Goal: Information Seeking & Learning: Learn about a topic

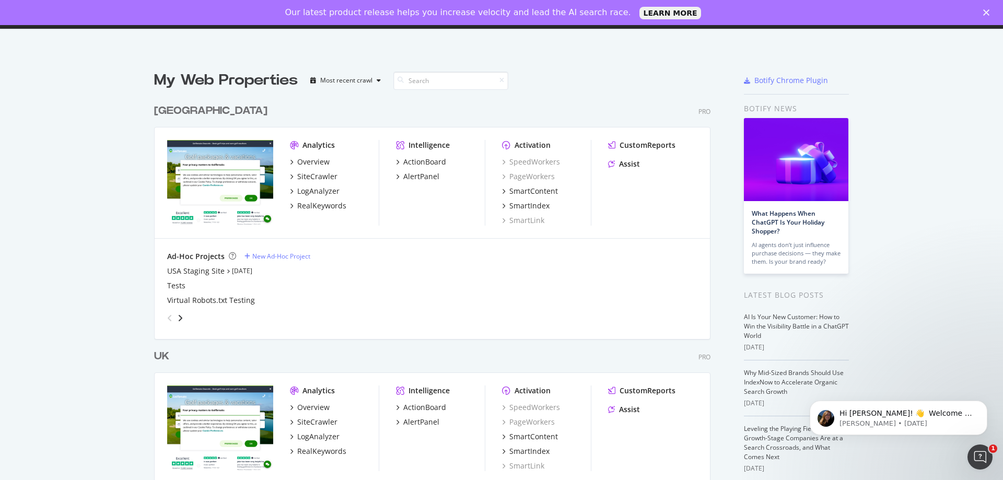
click at [983, 12] on icon "Close" at bounding box center [986, 12] width 6 height 6
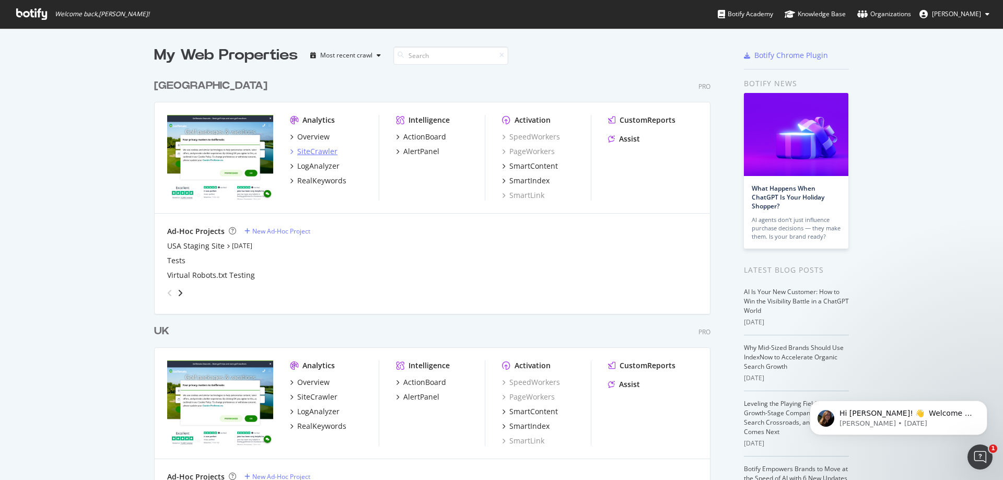
click at [323, 148] on div "SiteCrawler" at bounding box center [317, 151] width 40 height 10
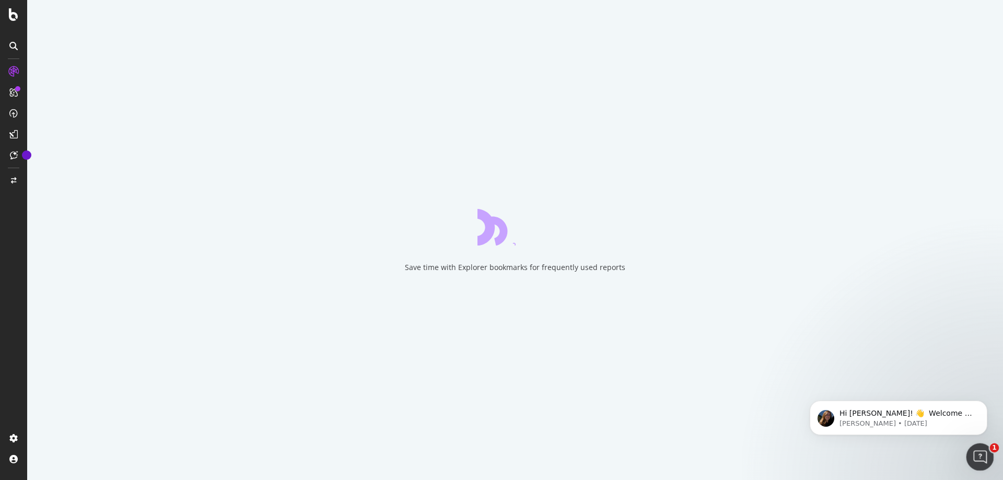
click at [984, 455] on icon "Open Intercom Messenger" at bounding box center [978, 455] width 17 height 17
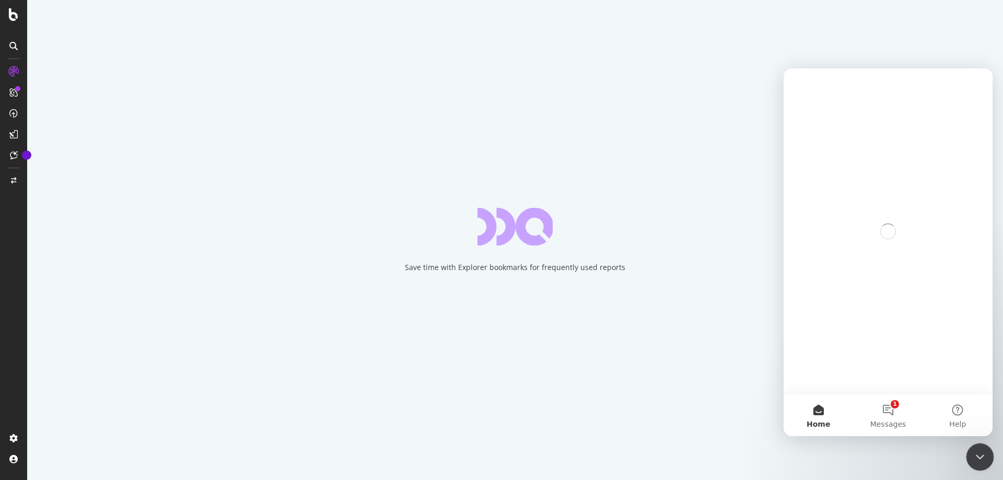
click at [984, 455] on div "Close Intercom Messenger" at bounding box center [978, 455] width 25 height 25
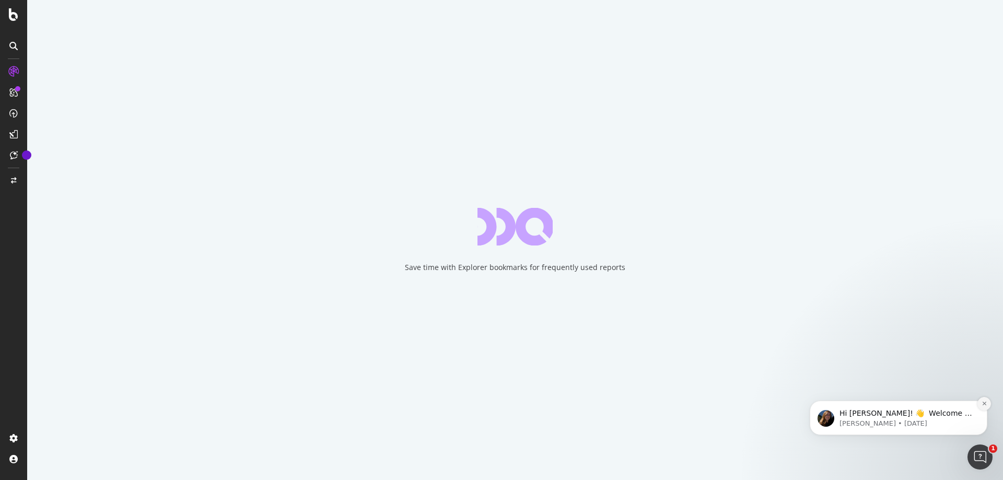
click at [981, 401] on icon "Dismiss notification" at bounding box center [984, 404] width 6 height 6
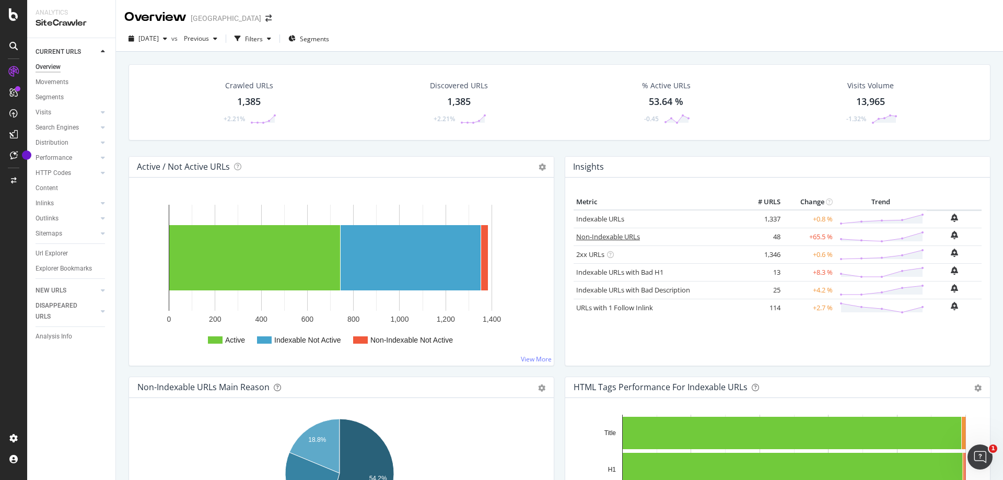
click at [618, 237] on link "Non-Indexable URLs" at bounding box center [608, 236] width 64 height 9
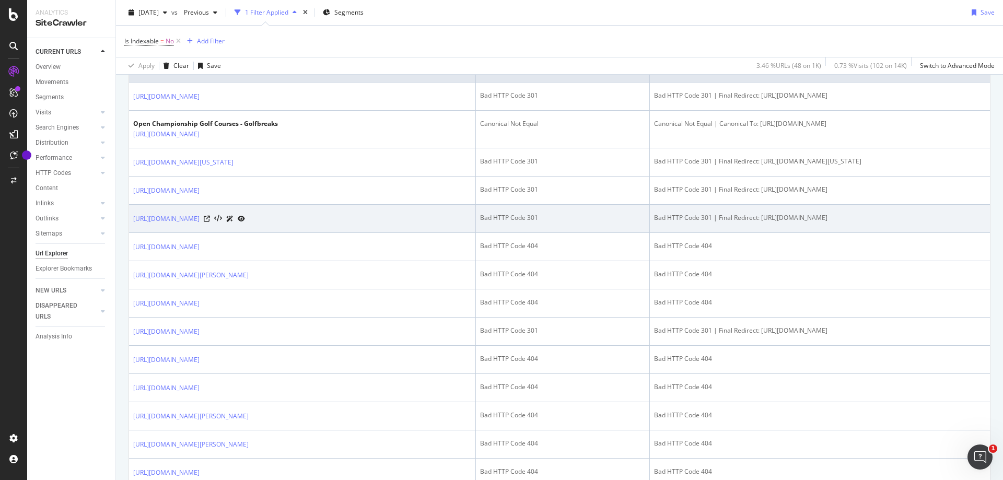
scroll to position [261, 0]
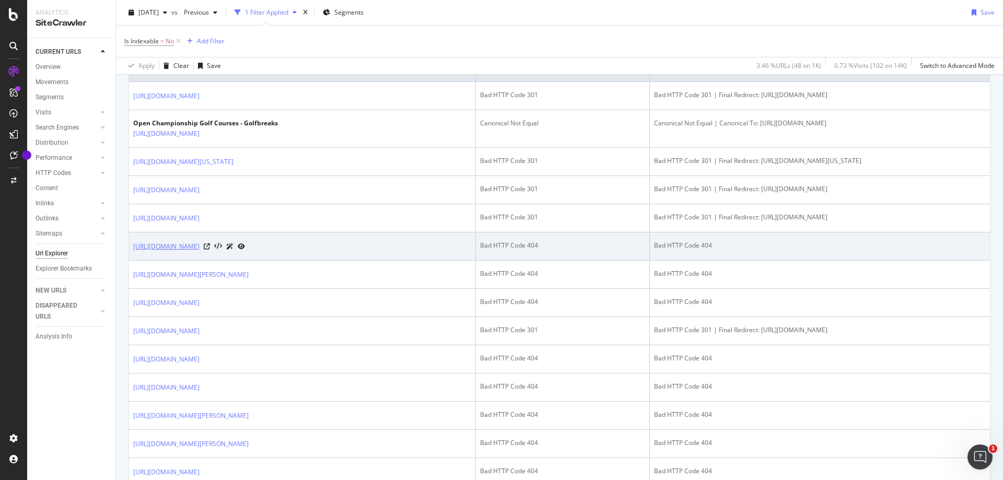
click at [199, 252] on link "https://www.golfbreaks.com/en-us/vacations/netherlands/holiday-inn-eindhoven/" at bounding box center [166, 246] width 66 height 10
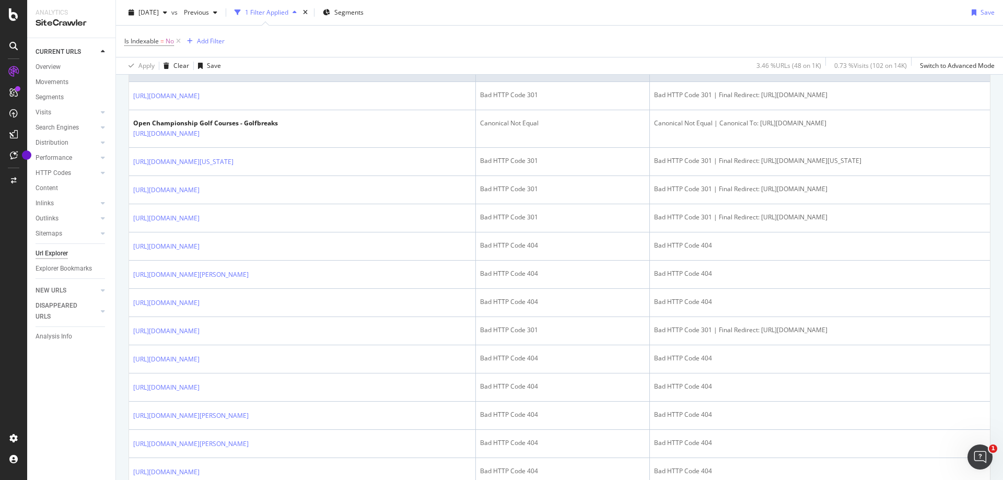
click at [607, 32] on div "Is Indexable = No Add Filter" at bounding box center [559, 41] width 870 height 31
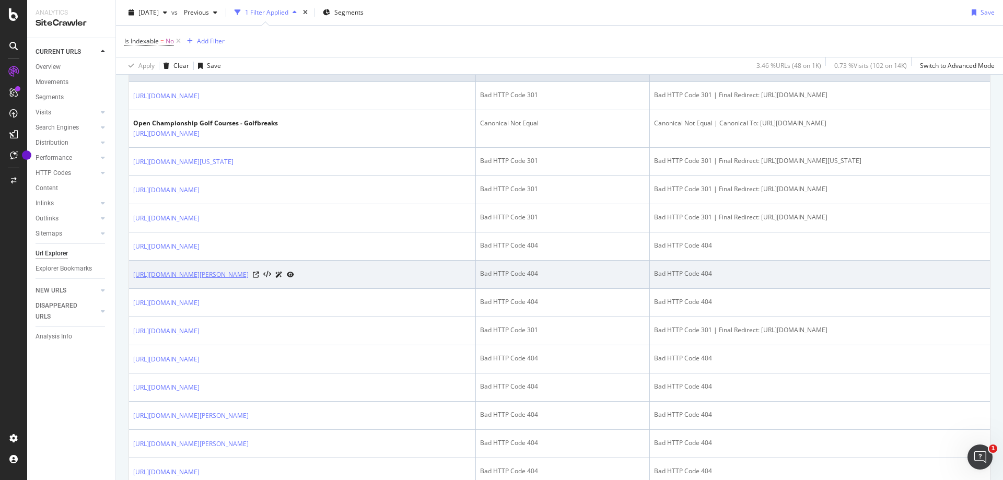
click at [249, 280] on link "https://www.golfbreaks.com/en-us/vacations/edinburgh-east-lothian/royal-burgess…" at bounding box center [190, 274] width 115 height 10
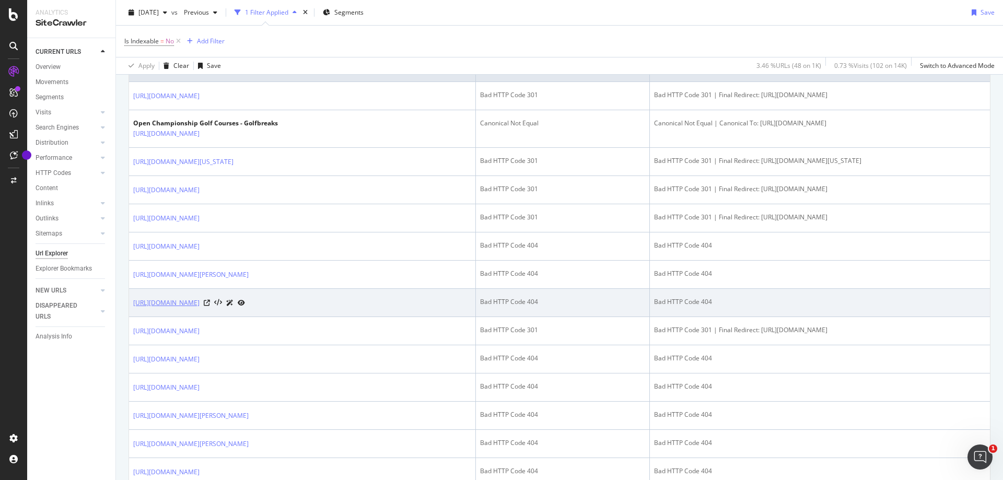
click at [199, 308] on link "https://www.golfbreaks.com/en-us/collections/" at bounding box center [166, 303] width 66 height 10
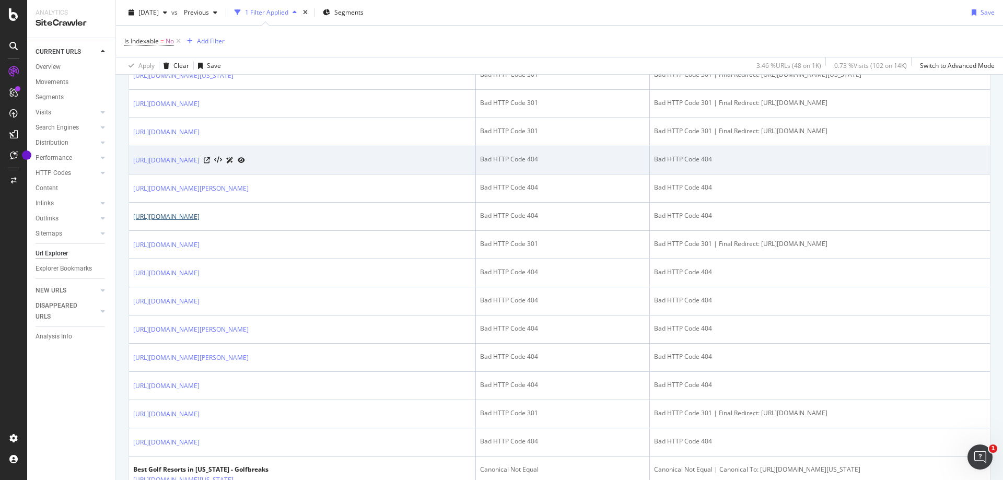
scroll to position [366, 0]
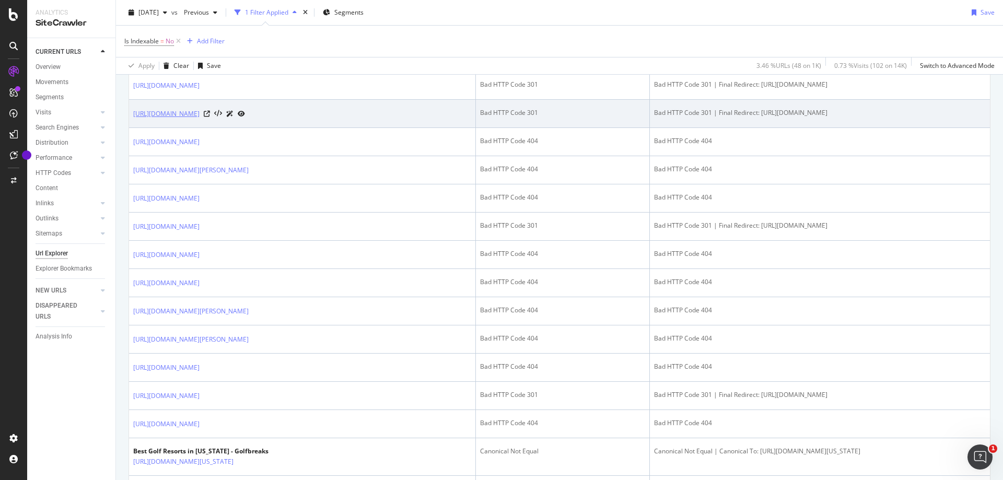
click at [199, 119] on link "https://www.golfbreaks.com/en-us/inspiration/best-golf-resorts" at bounding box center [166, 114] width 66 height 10
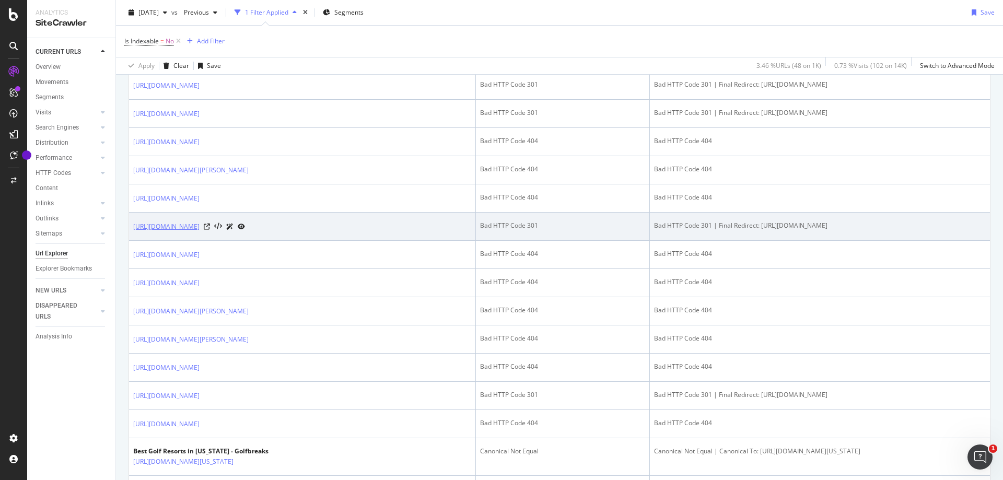
click at [199, 232] on link "https://www.golfbreaks.com/en-us/inspiration/tips-trends" at bounding box center [166, 226] width 66 height 10
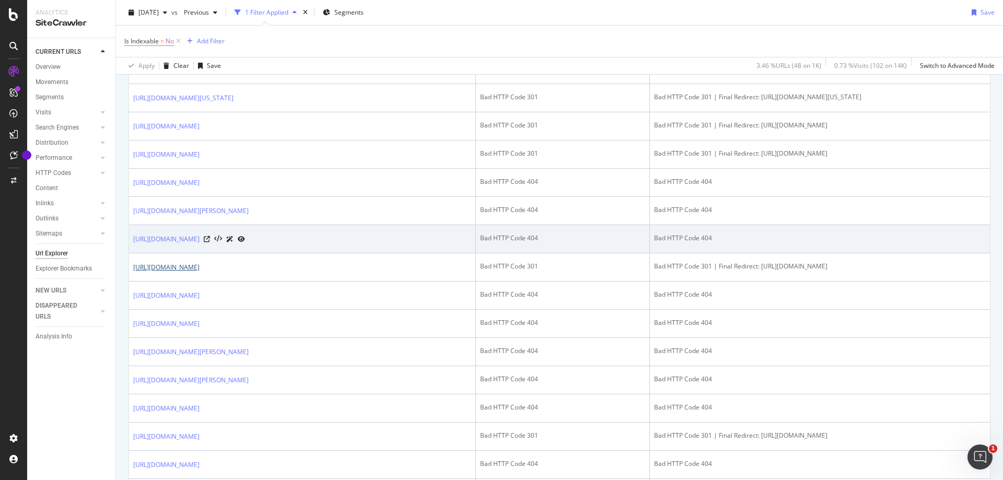
scroll to position [313, 0]
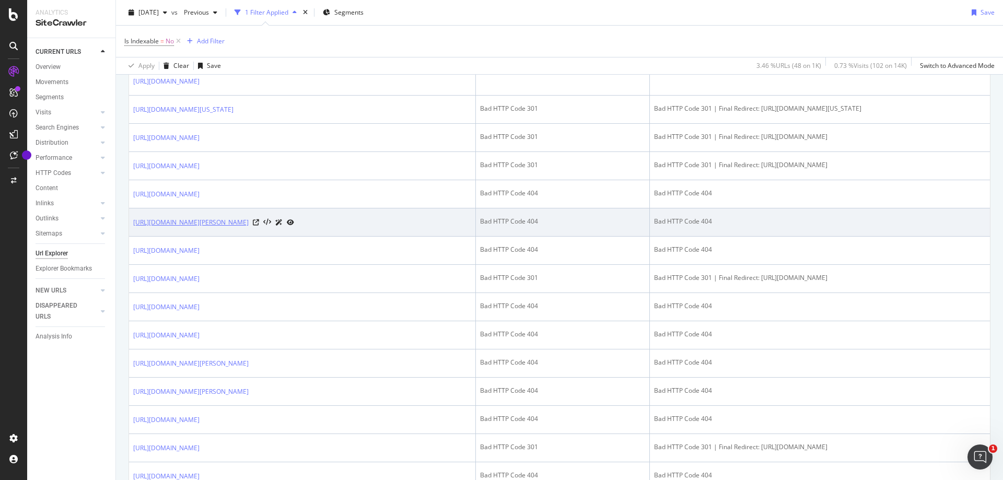
click at [249, 228] on link "https://www.golfbreaks.com/en-us/vacations/edinburgh-east-lothian/royal-burgess…" at bounding box center [190, 222] width 115 height 10
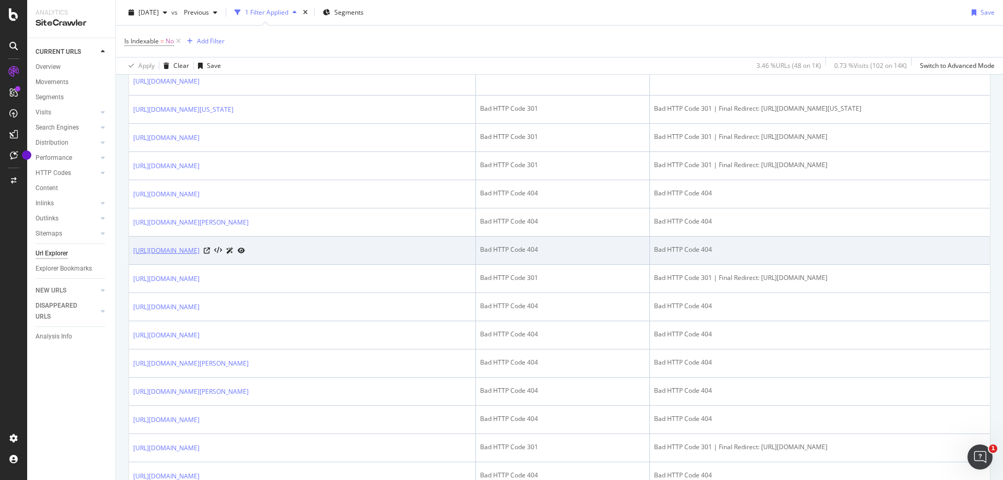
click at [199, 256] on link "https://www.golfbreaks.com/en-us/collections/" at bounding box center [166, 250] width 66 height 10
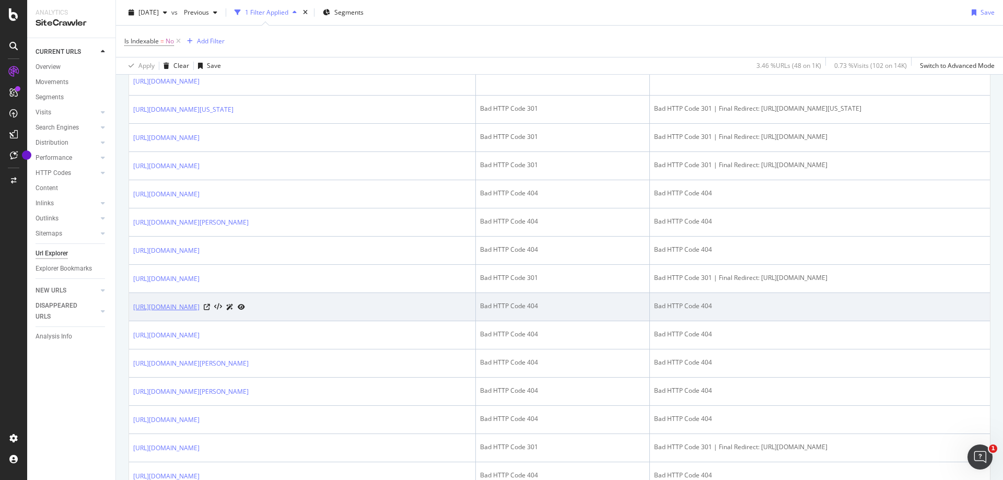
click at [199, 312] on link "[URL][DOMAIN_NAME]" at bounding box center [166, 307] width 66 height 10
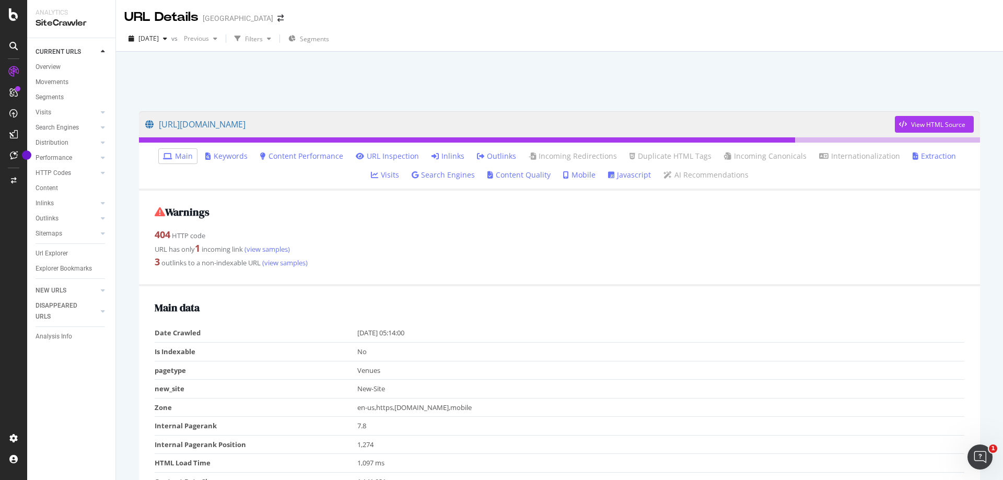
scroll to position [52, 0]
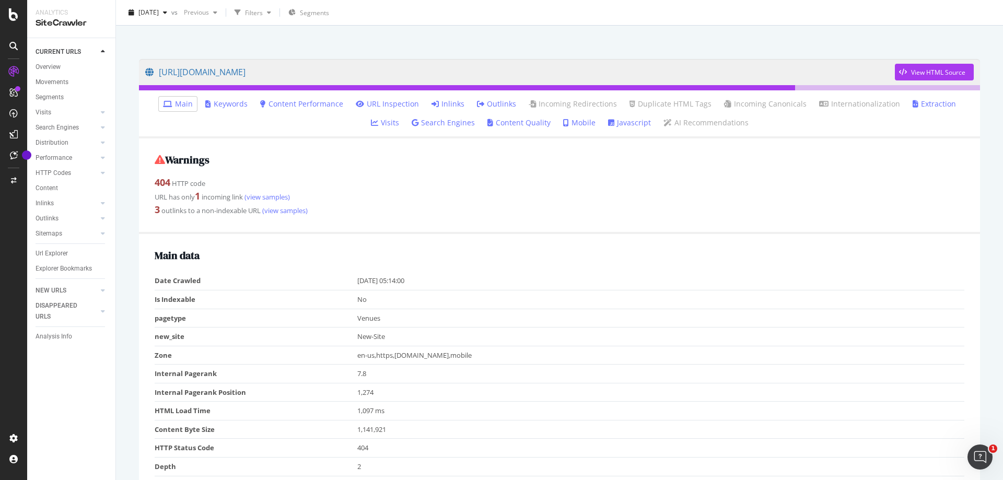
click at [431, 103] on link "Inlinks" at bounding box center [447, 104] width 33 height 10
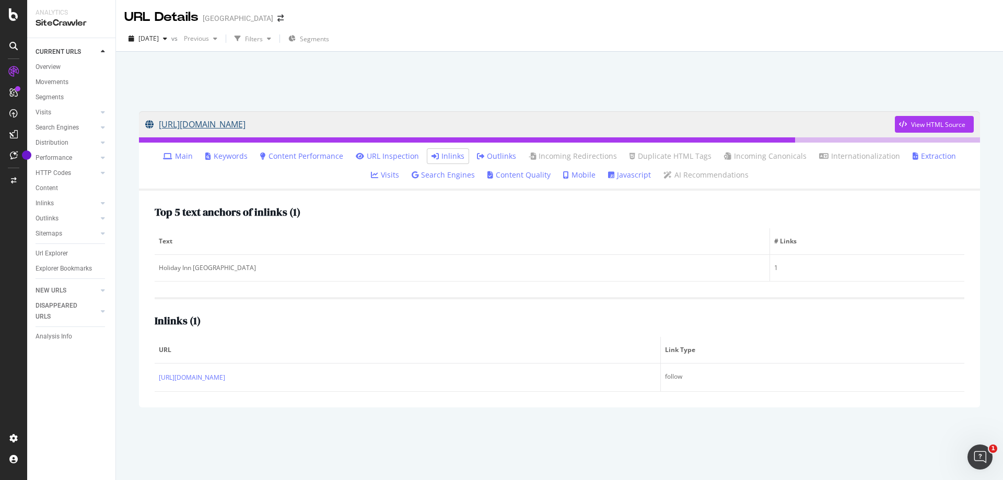
click at [361, 122] on link "[URL][DOMAIN_NAME]" at bounding box center [519, 124] width 749 height 26
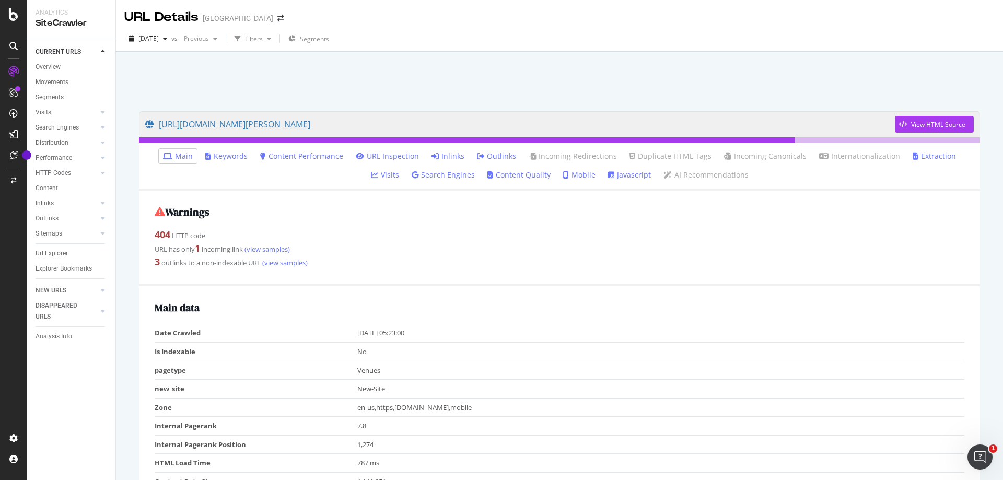
click at [431, 154] on link "Inlinks" at bounding box center [447, 156] width 33 height 10
click at [431, 155] on icon at bounding box center [434, 155] width 7 height 7
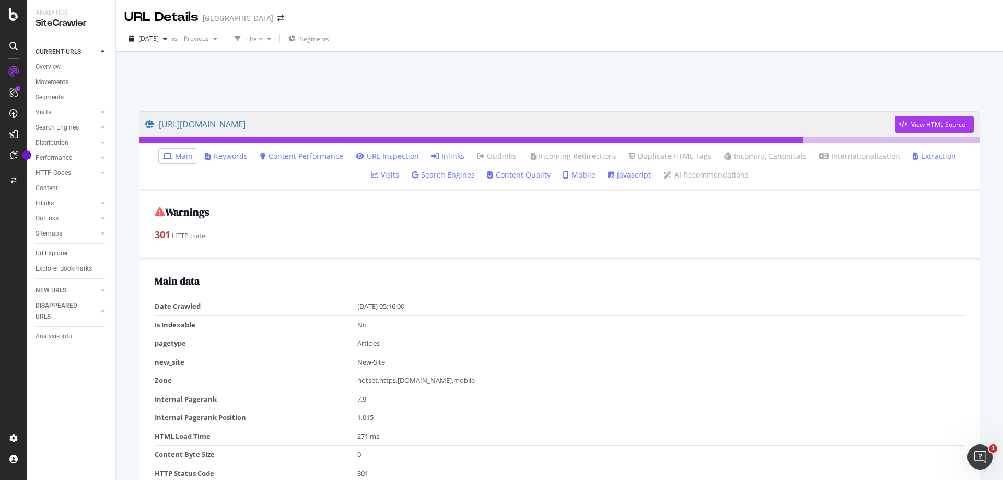
click at [431, 154] on link "Inlinks" at bounding box center [447, 156] width 33 height 10
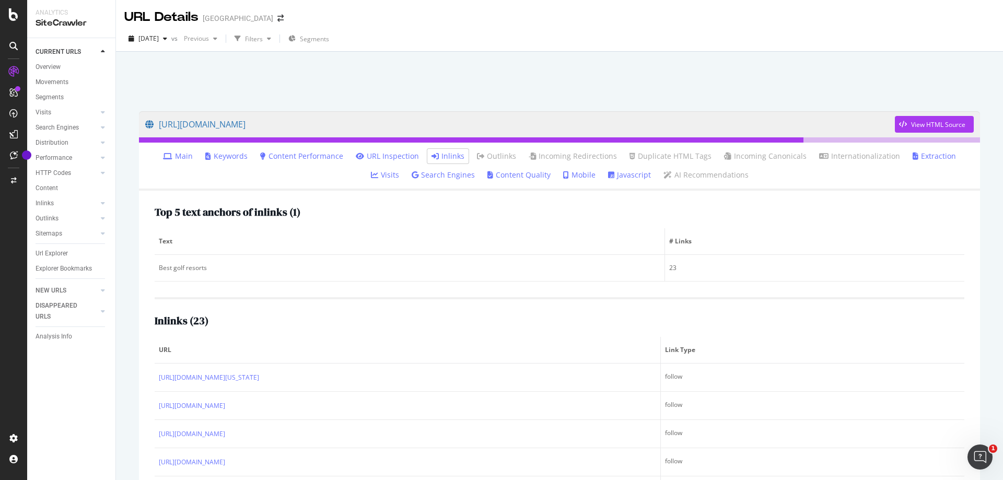
click at [163, 154] on link "Main" at bounding box center [178, 156] width 30 height 10
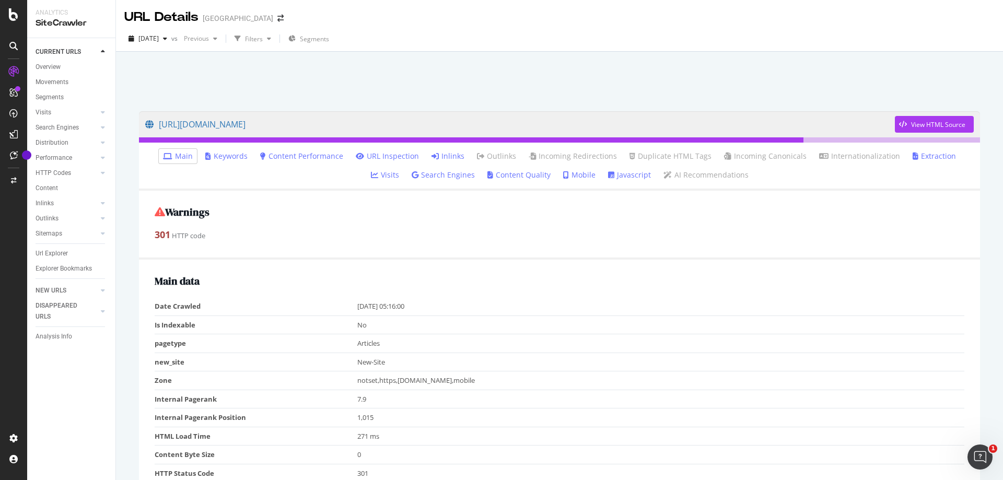
click at [360, 156] on link "URL Inspection" at bounding box center [387, 156] width 63 height 10
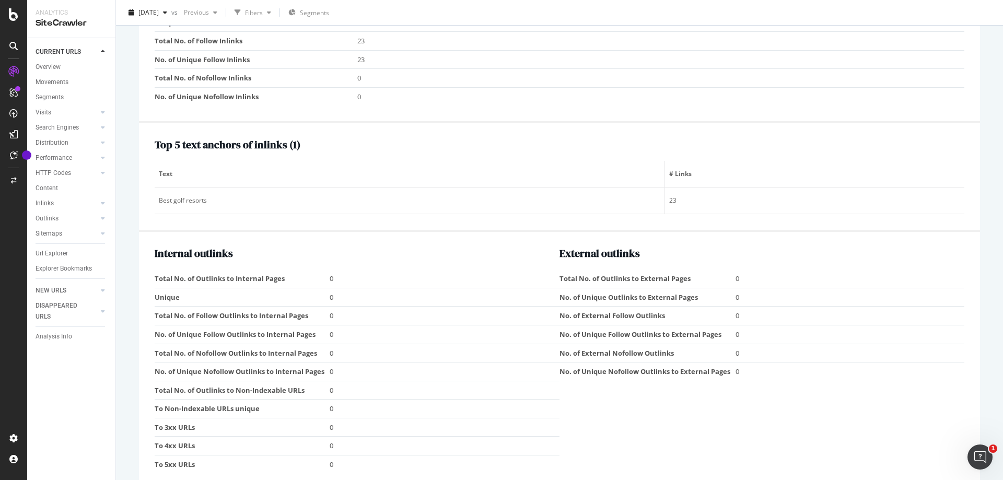
scroll to position [1097, 0]
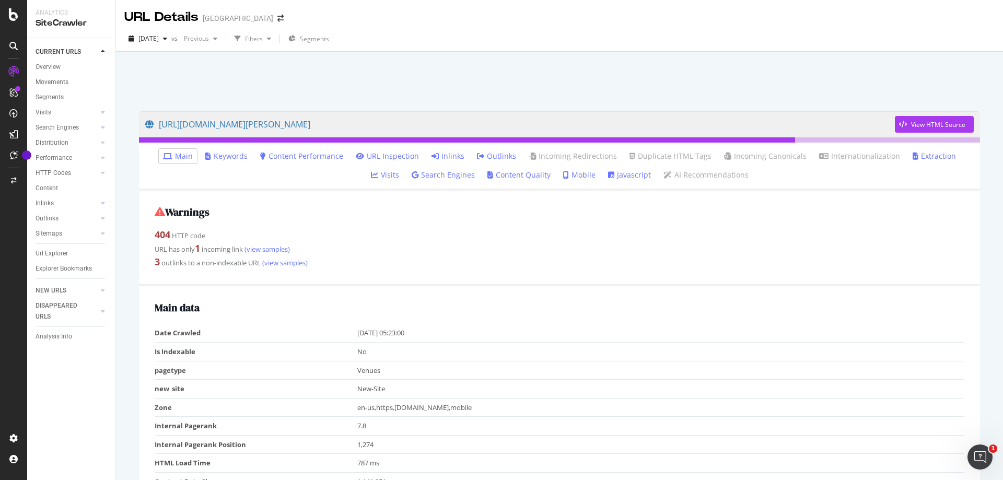
click at [431, 155] on link "Inlinks" at bounding box center [447, 156] width 33 height 10
click at [431, 154] on icon at bounding box center [434, 155] width 7 height 7
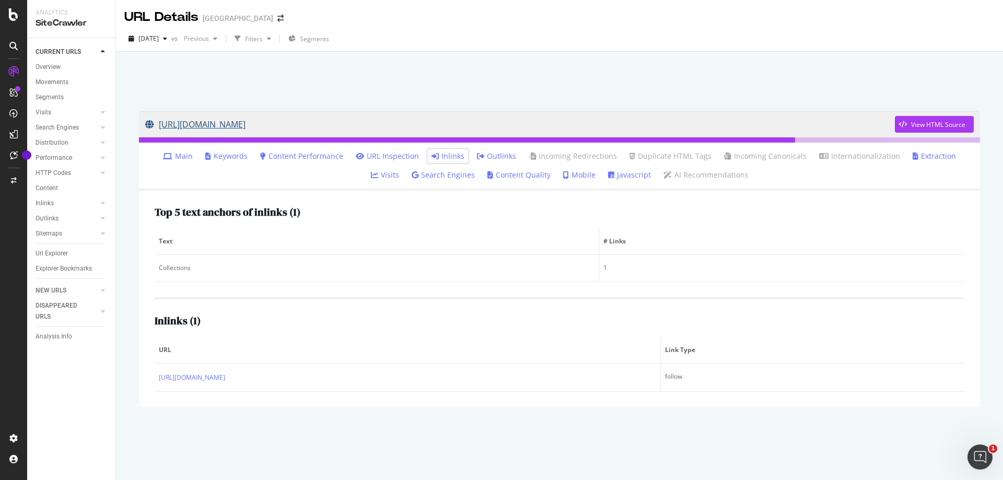
click at [327, 122] on link "https://www.golfbreaks.com/en-us/collections/" at bounding box center [519, 124] width 749 height 26
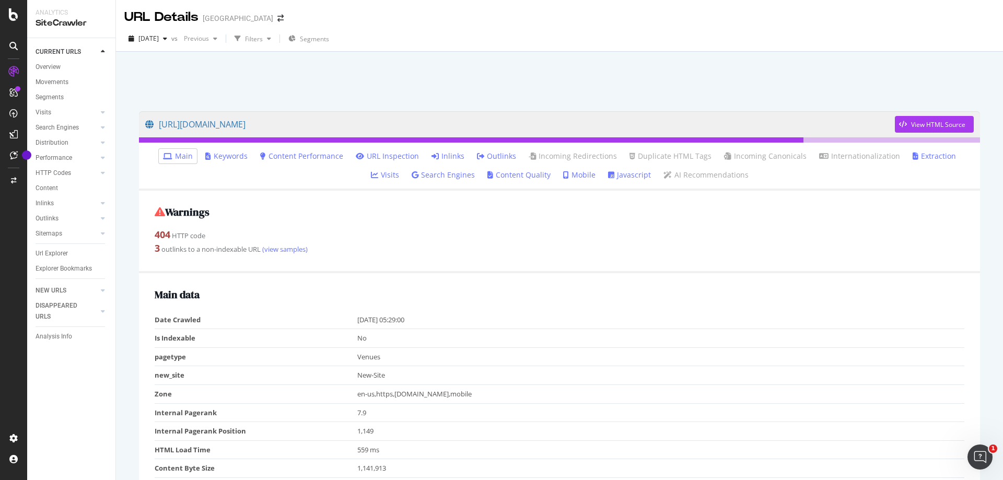
click at [431, 157] on link "Inlinks" at bounding box center [447, 156] width 33 height 10
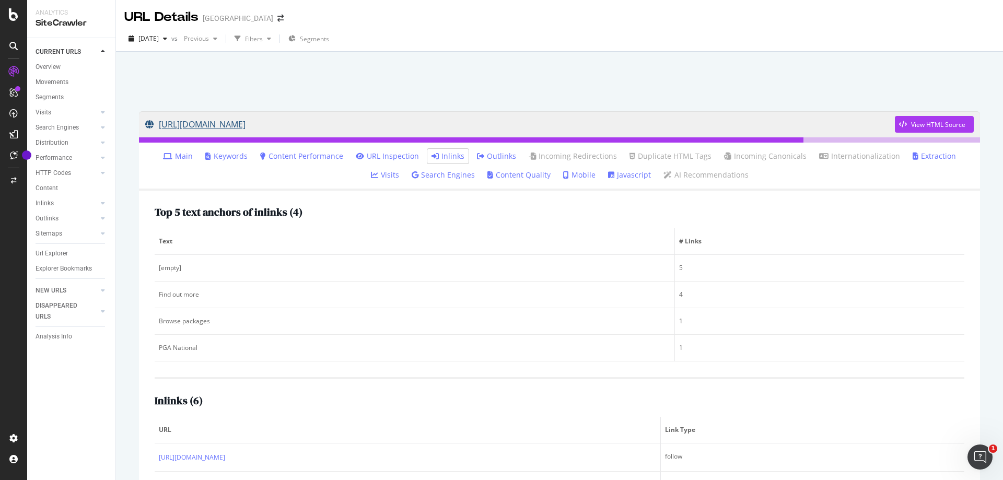
click at [424, 125] on link "[URL][DOMAIN_NAME]" at bounding box center [519, 124] width 749 height 26
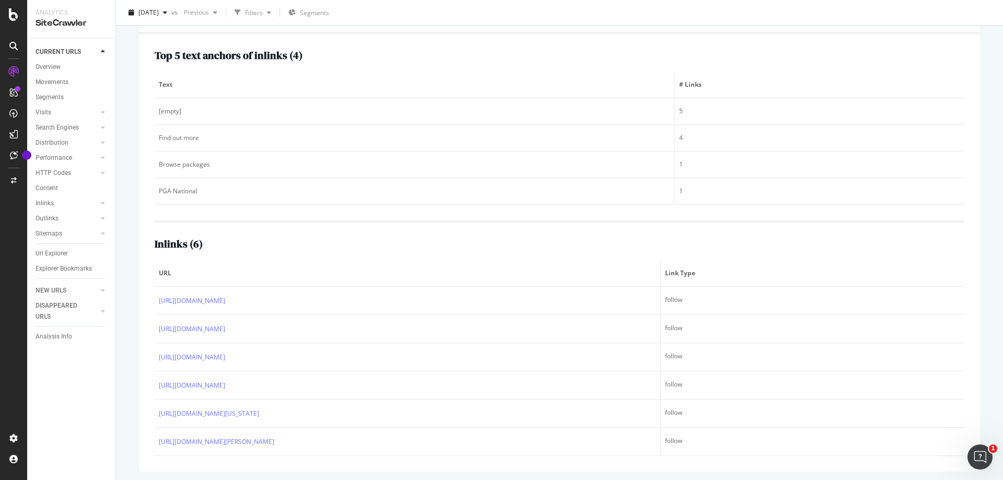
scroll to position [159, 0]
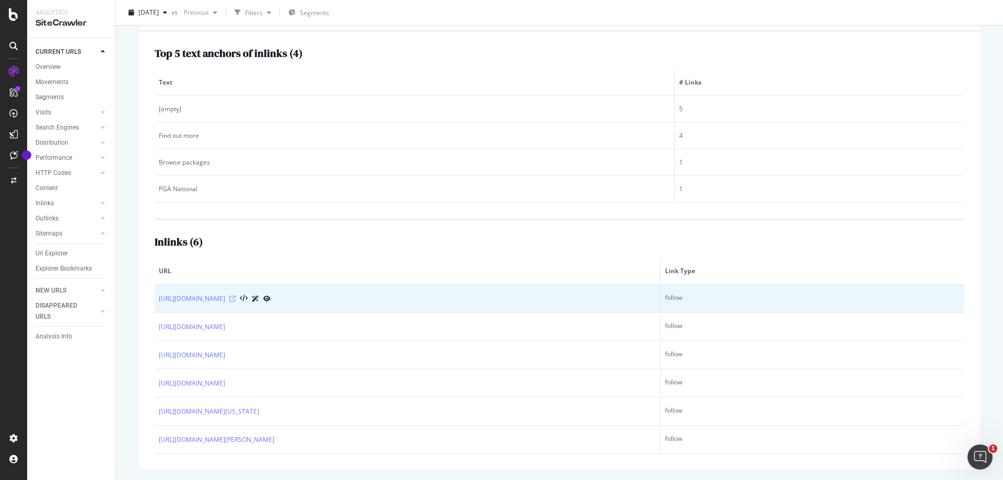
click at [236, 296] on icon at bounding box center [232, 299] width 6 height 6
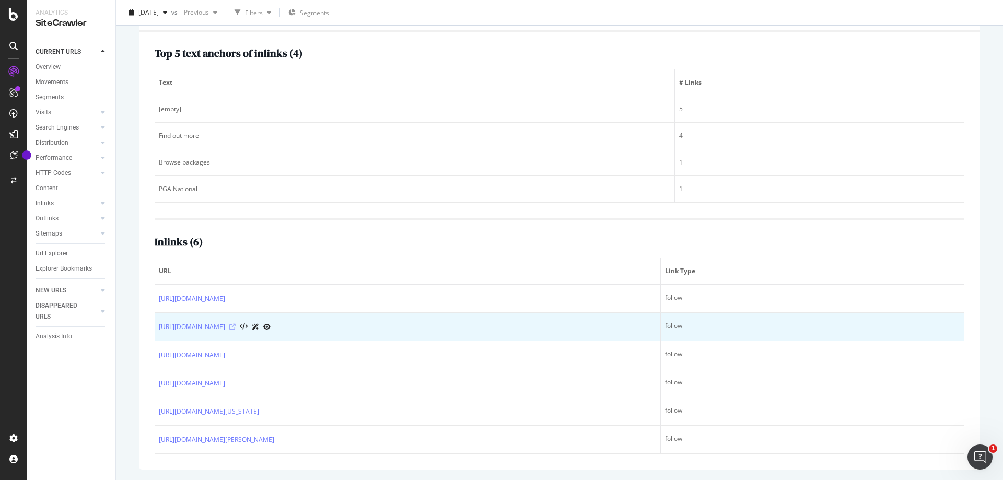
click at [236, 328] on icon at bounding box center [232, 327] width 6 height 6
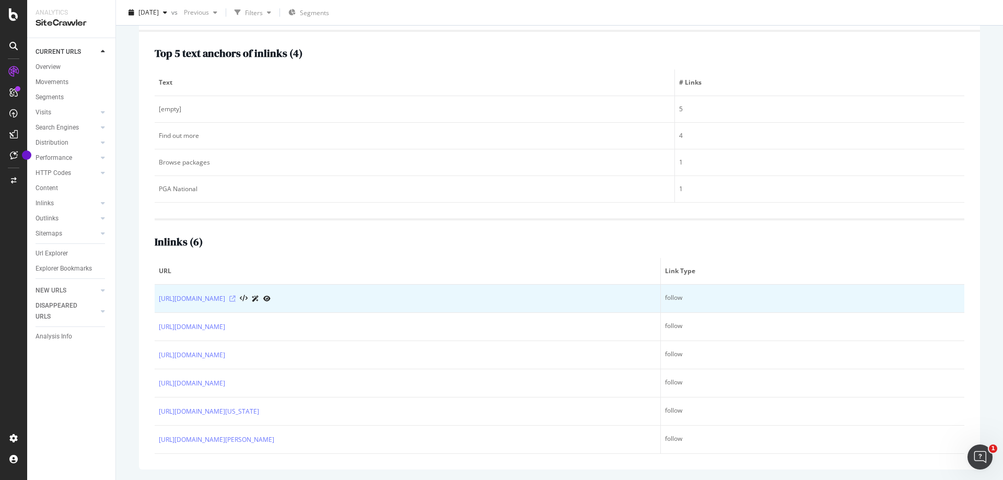
click at [236, 297] on icon at bounding box center [232, 299] width 6 height 6
